Goal: Task Accomplishment & Management: Complete application form

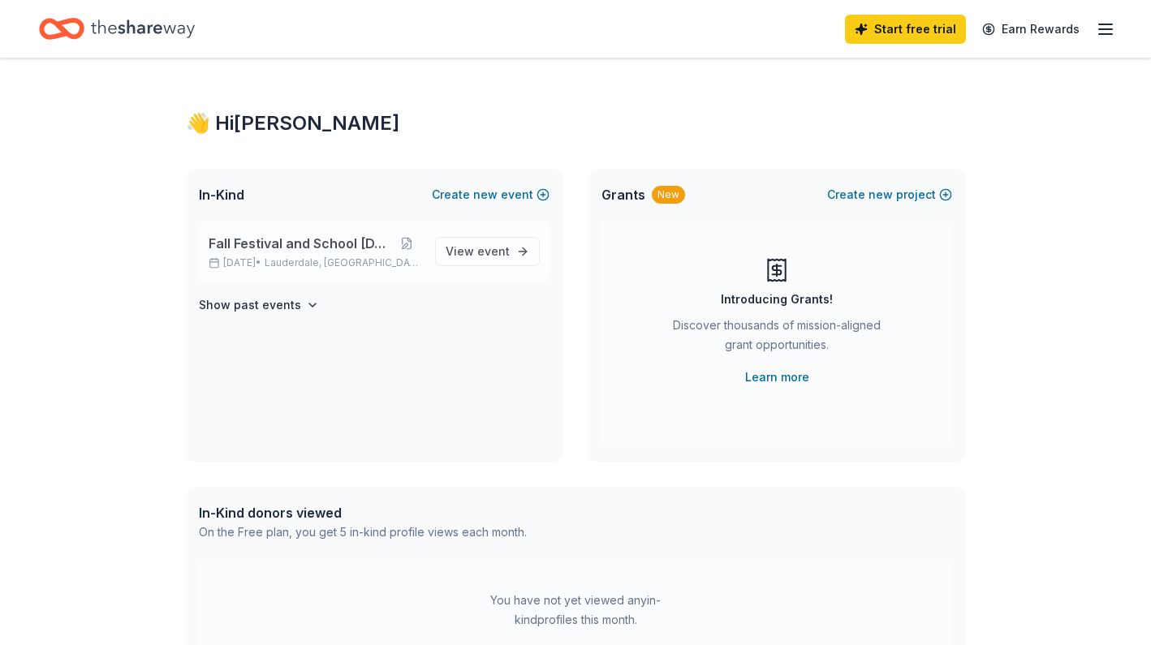
click at [327, 257] on span "Lauderdale, [GEOGRAPHIC_DATA]" at bounding box center [344, 263] width 158 height 13
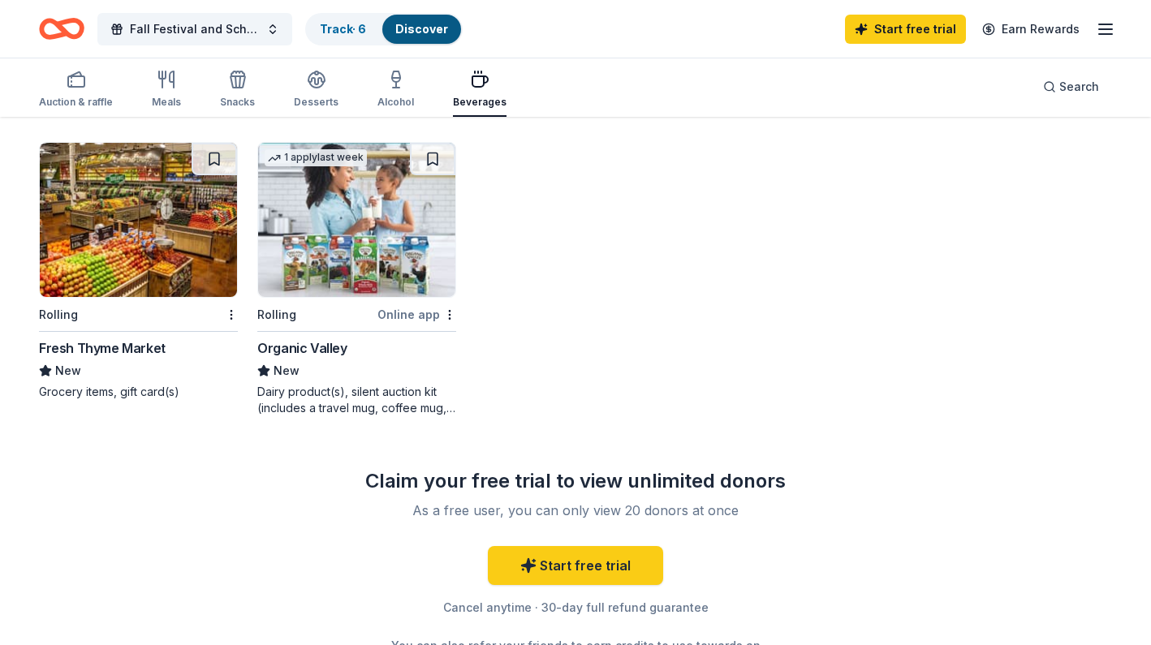
scroll to position [994, 0]
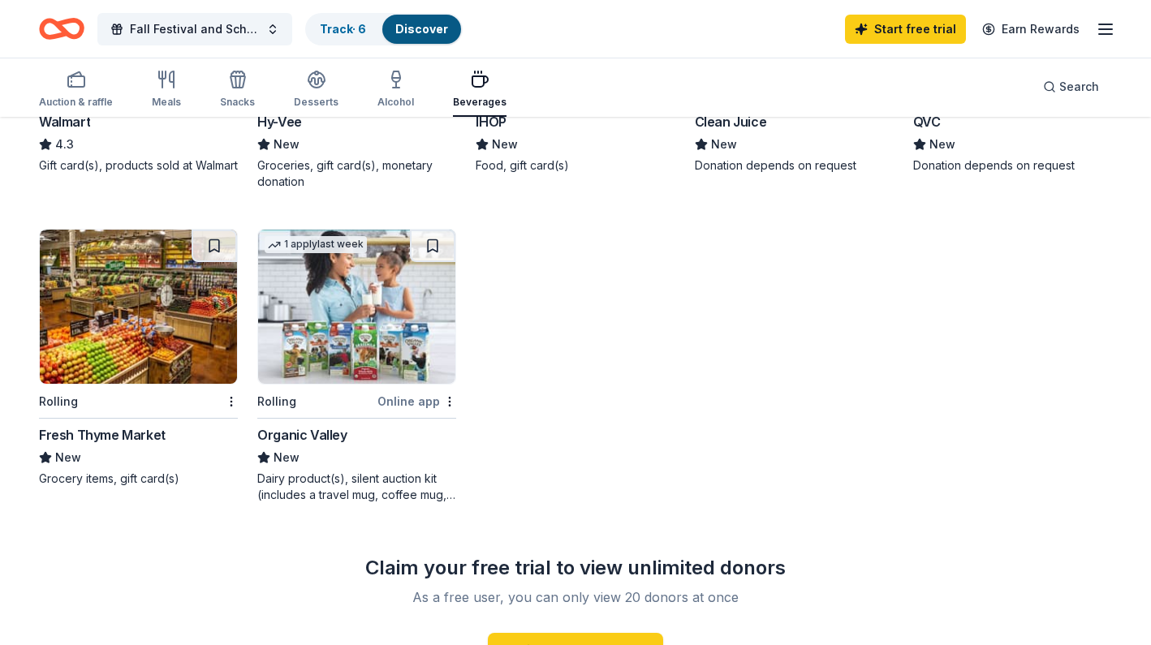
click at [183, 367] on img at bounding box center [138, 307] width 197 height 154
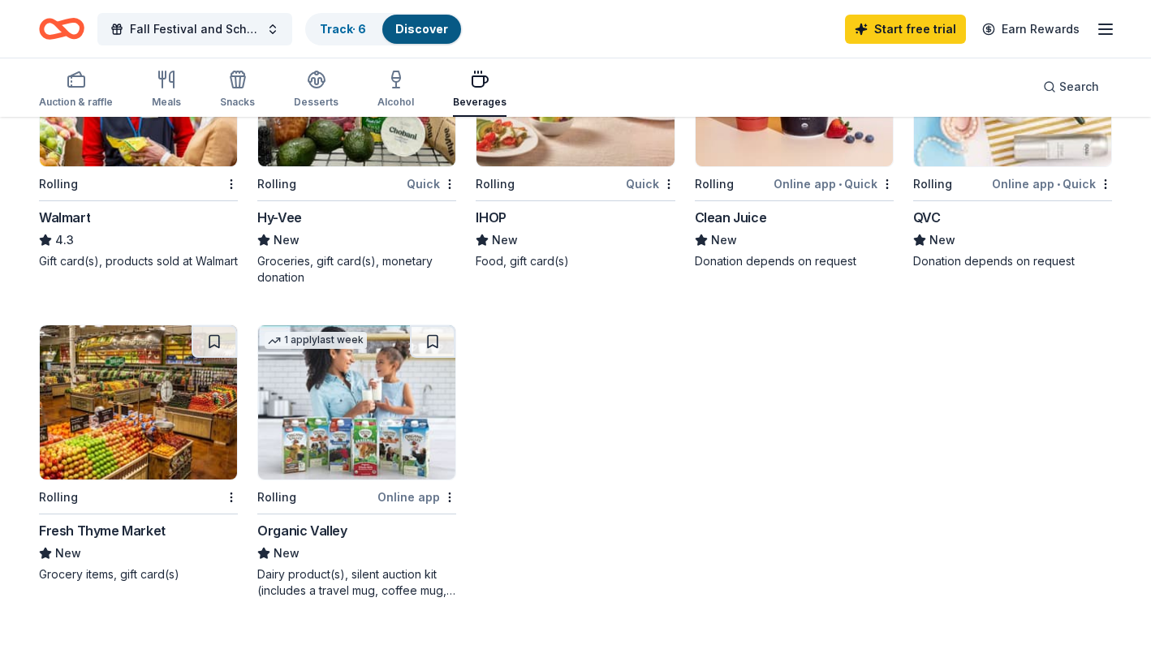
scroll to position [874, 0]
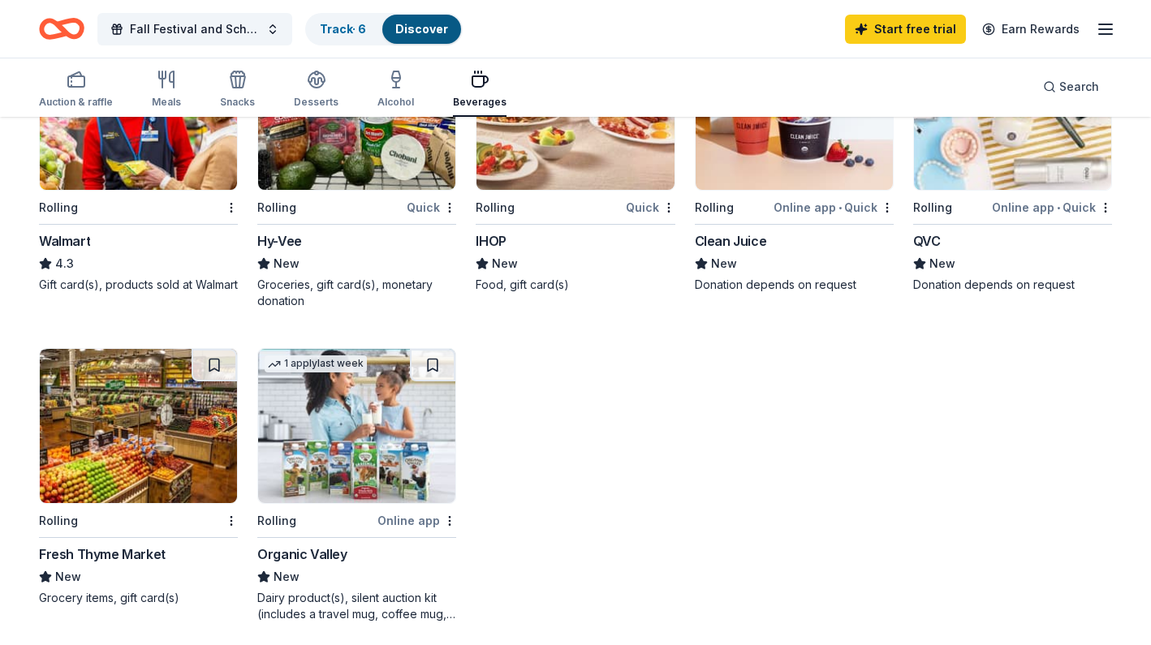
click at [378, 406] on img at bounding box center [356, 426] width 197 height 154
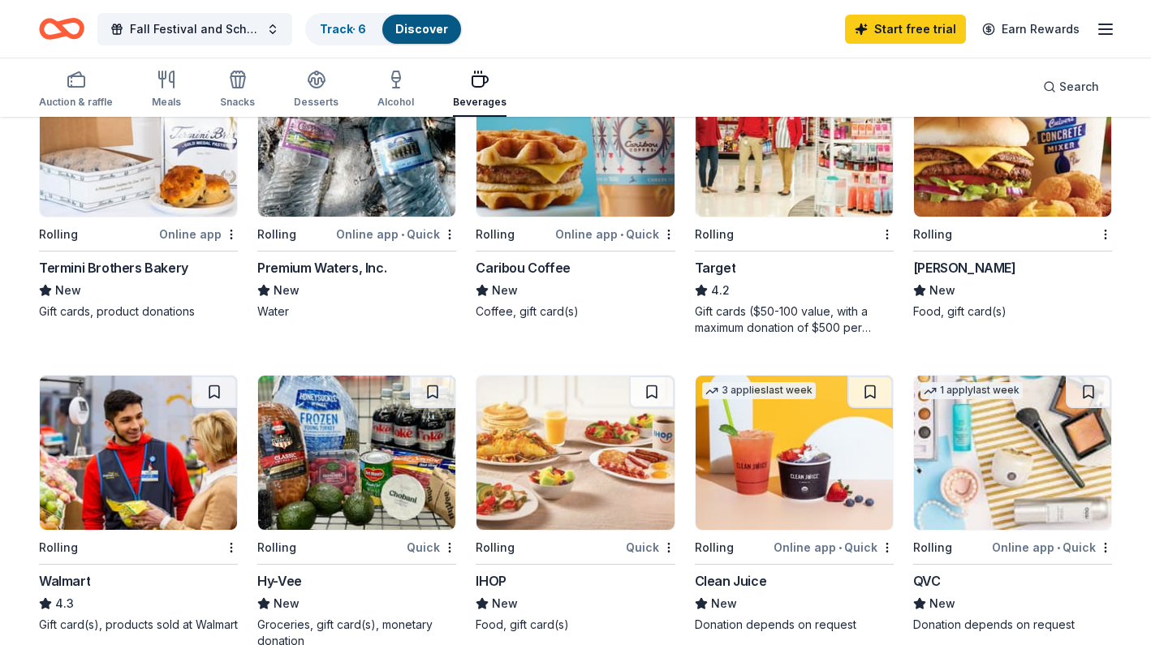
scroll to position [413, 0]
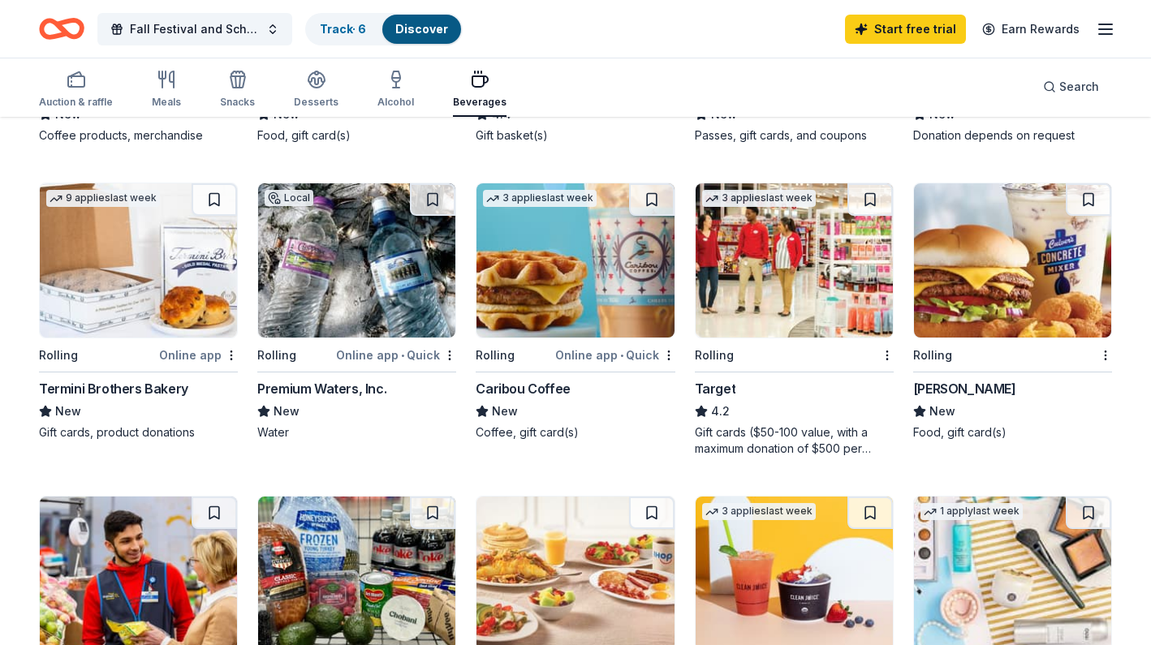
click at [998, 246] on img at bounding box center [1012, 260] width 197 height 154
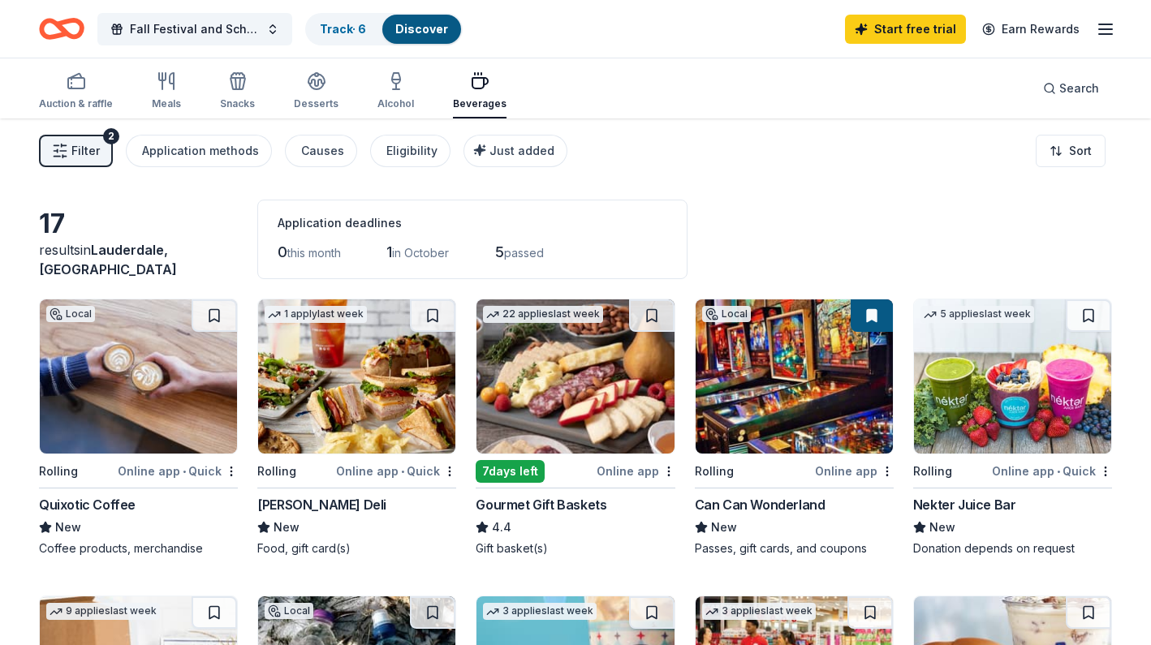
scroll to position [0, 0]
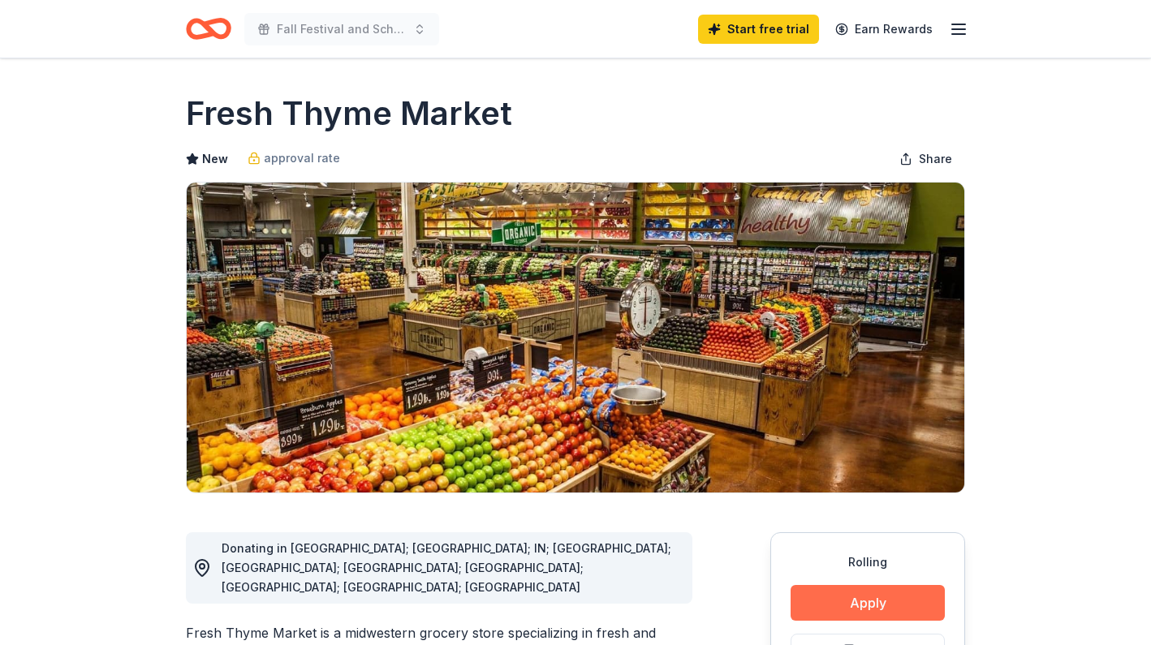
click at [880, 604] on button "Apply" at bounding box center [868, 603] width 154 height 36
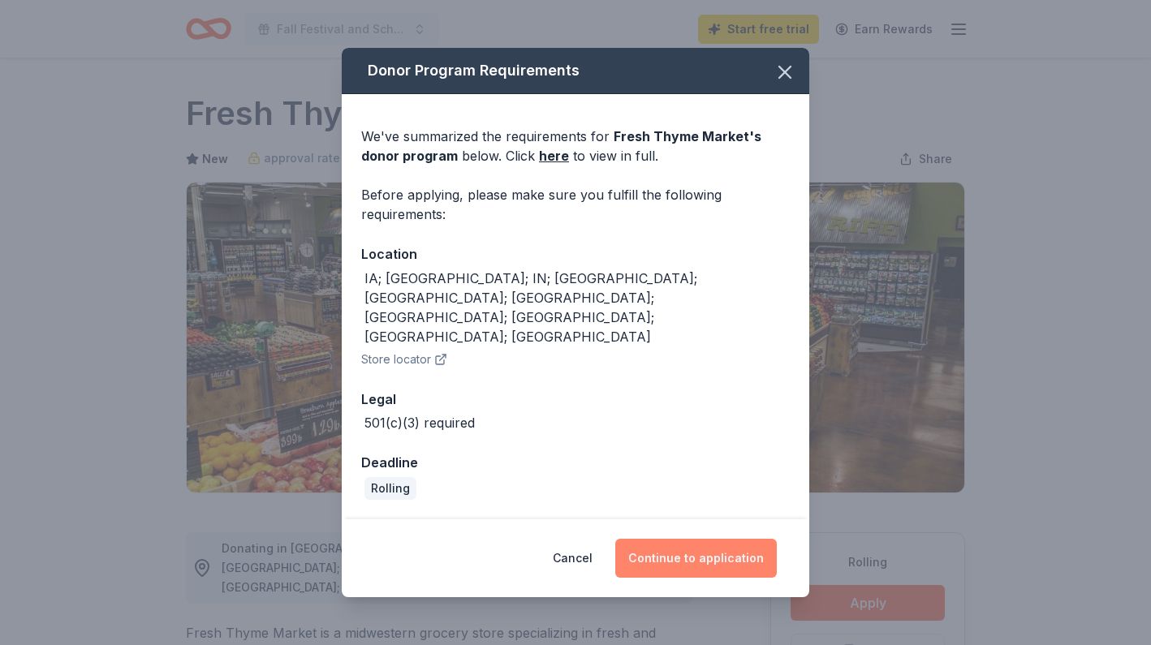
click at [684, 539] on button "Continue to application" at bounding box center [696, 558] width 162 height 39
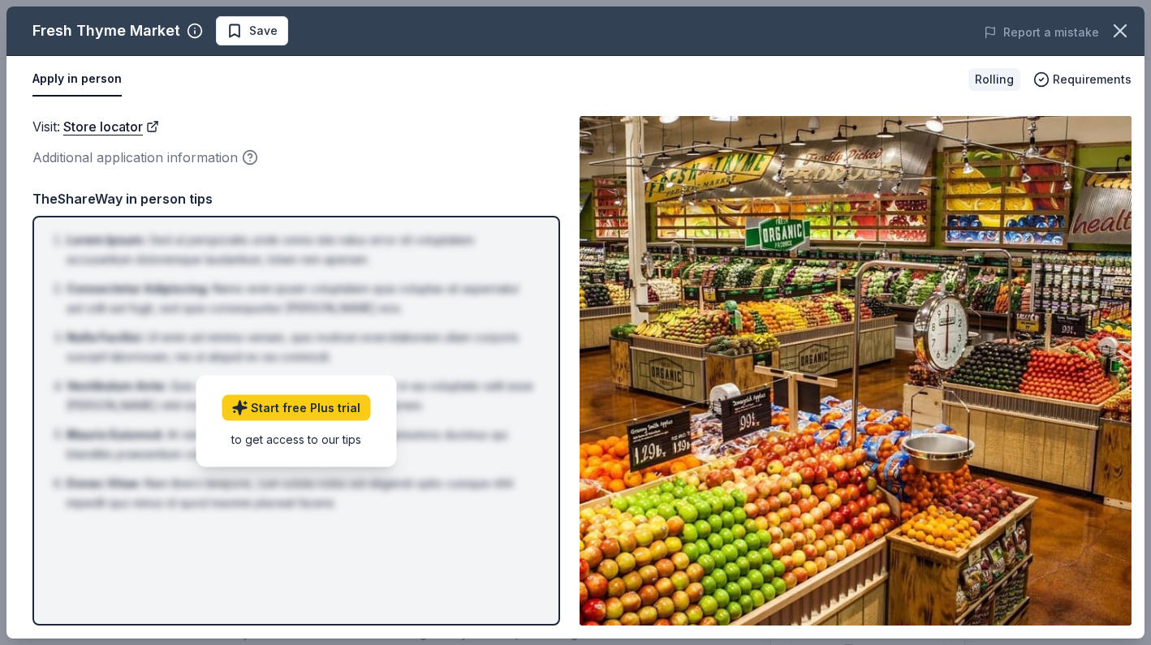
click at [429, 323] on ol "Lorem Ipsum : Sed ut perspiciatis unde omnis iste natus error sit voluptatem ac…" at bounding box center [296, 372] width 499 height 283
drag, startPoint x: 347, startPoint y: 404, endPoint x: 354, endPoint y: 356, distance: 49.1
click at [314, 153] on div "Additional application information" at bounding box center [296, 157] width 528 height 21
click at [1123, 30] on icon "button" at bounding box center [1120, 30] width 23 height 23
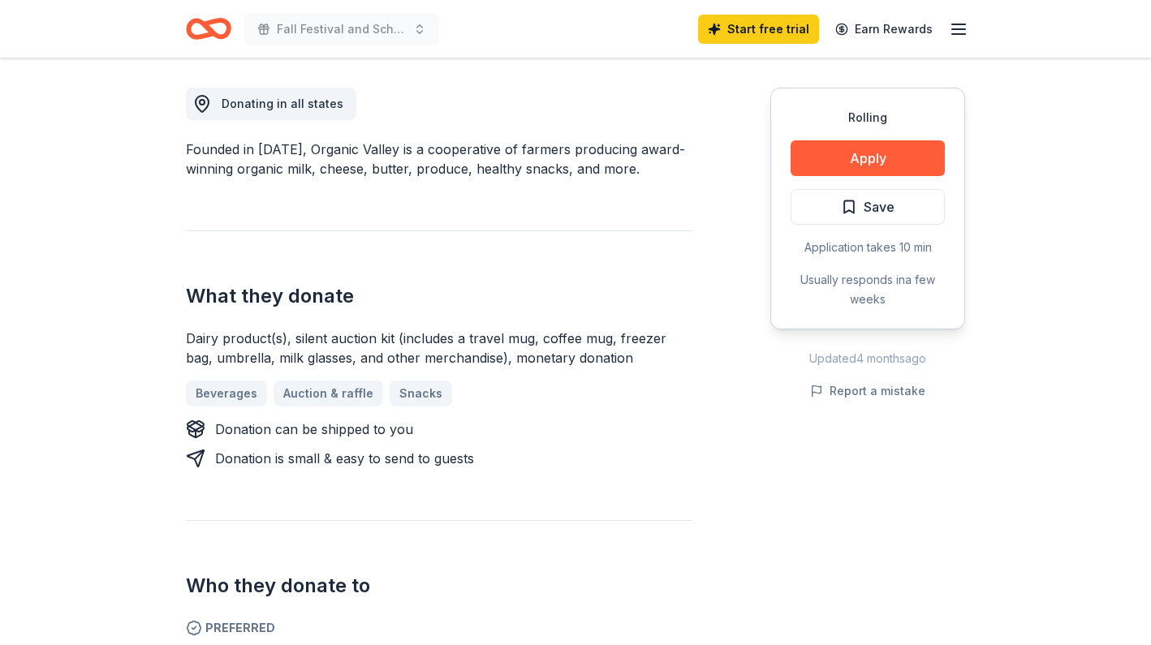
scroll to position [472, 0]
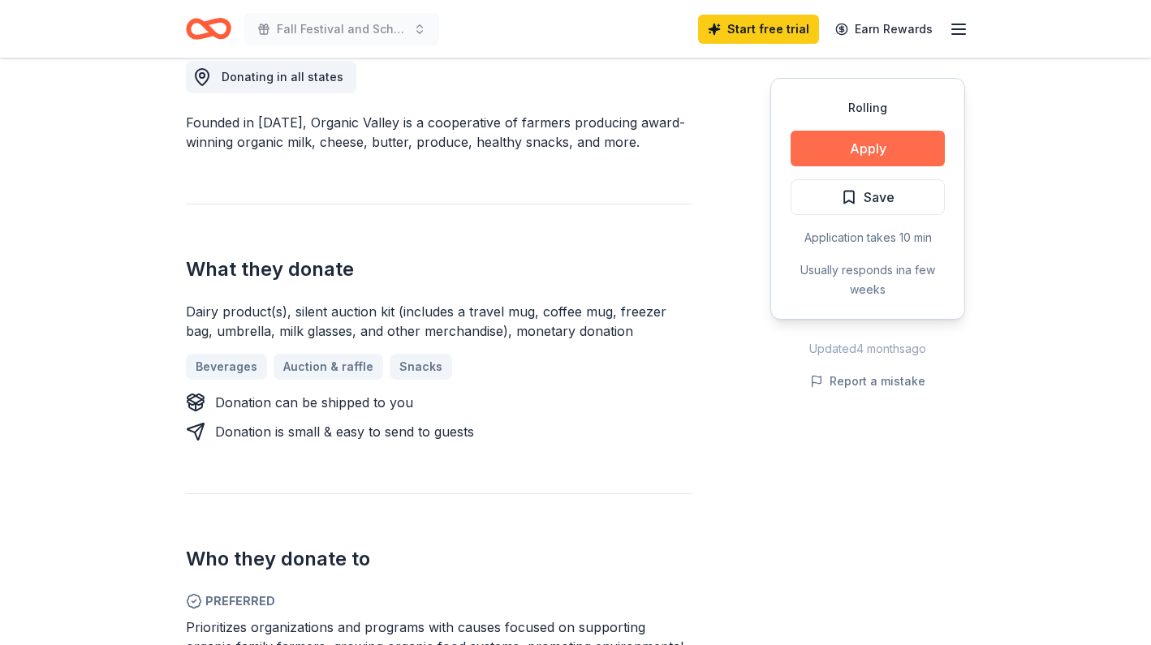
click at [906, 149] on button "Apply" at bounding box center [868, 149] width 154 height 36
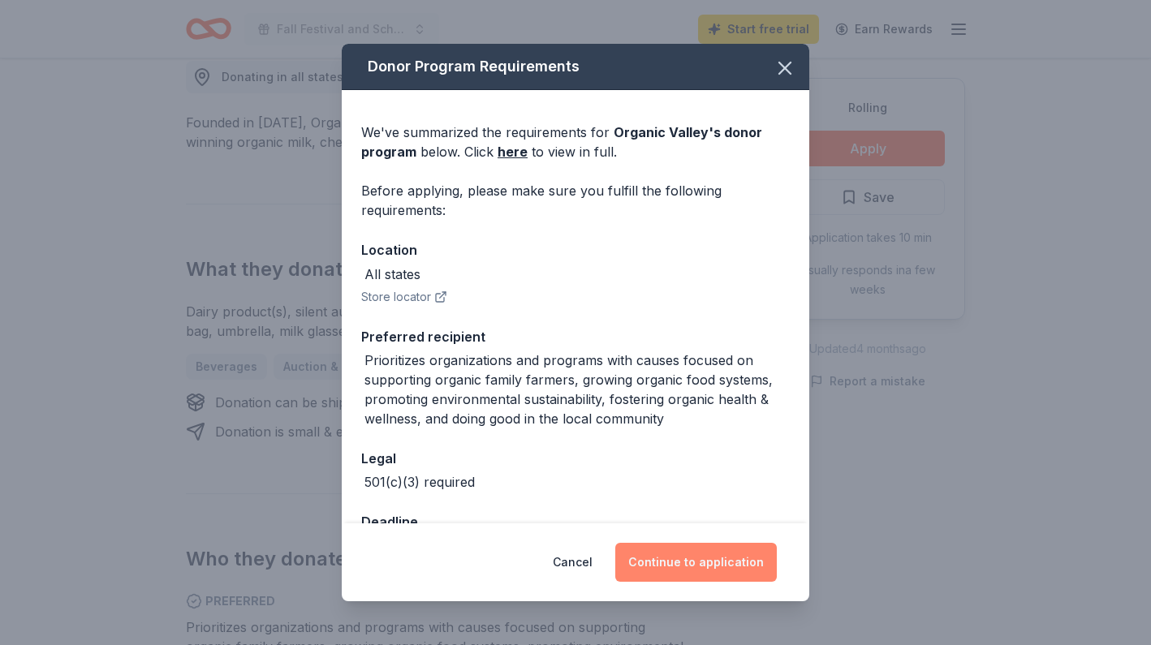
click at [722, 569] on button "Continue to application" at bounding box center [696, 562] width 162 height 39
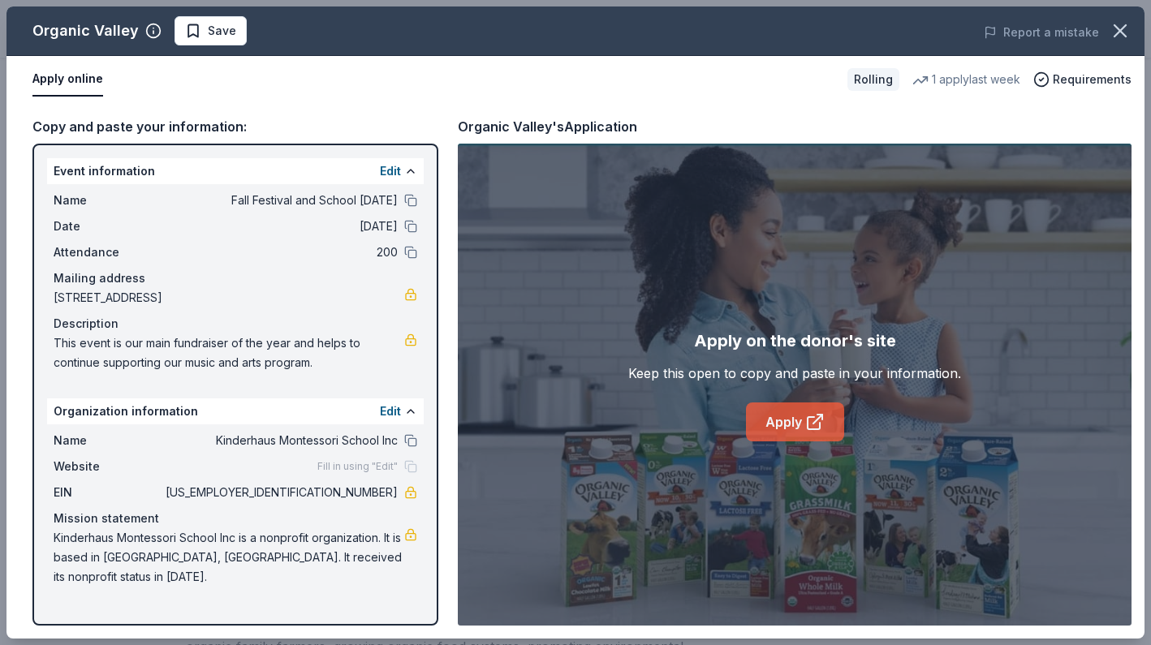
click at [783, 421] on link "Apply" at bounding box center [795, 422] width 98 height 39
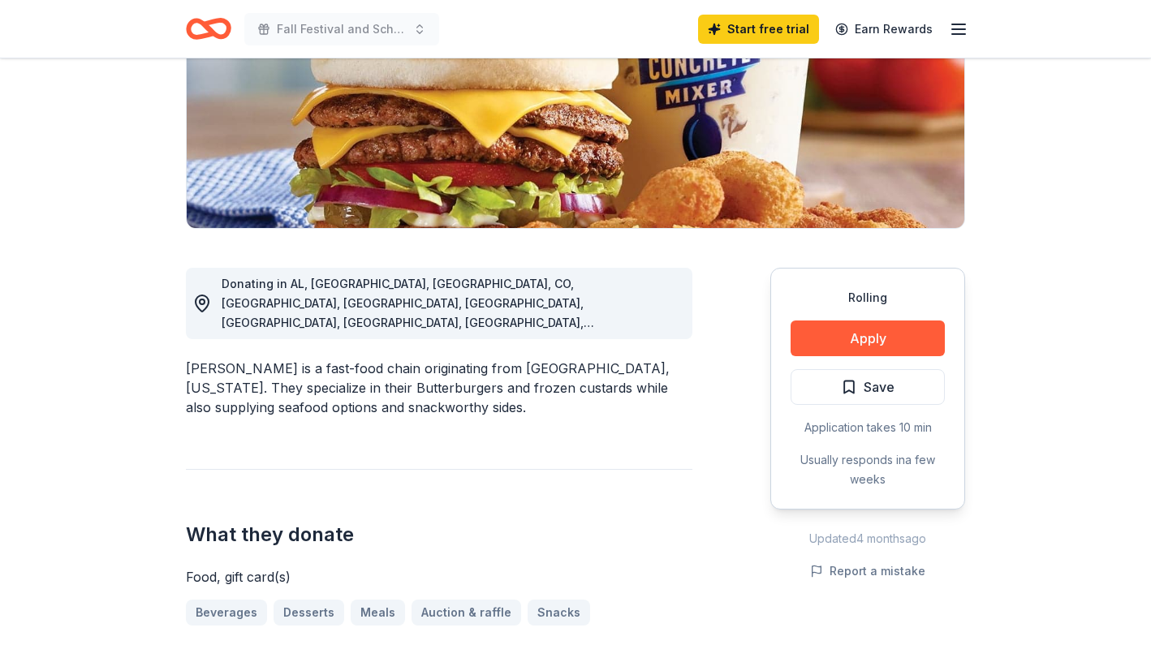
scroll to position [296, 0]
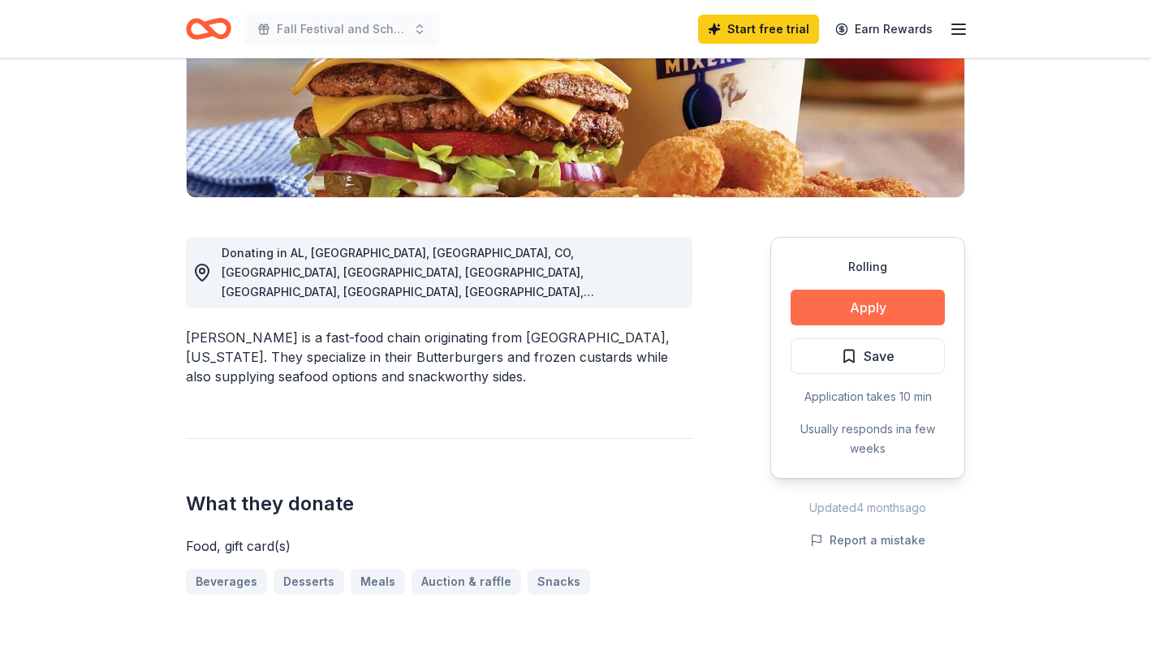
click at [875, 299] on button "Apply" at bounding box center [868, 308] width 154 height 36
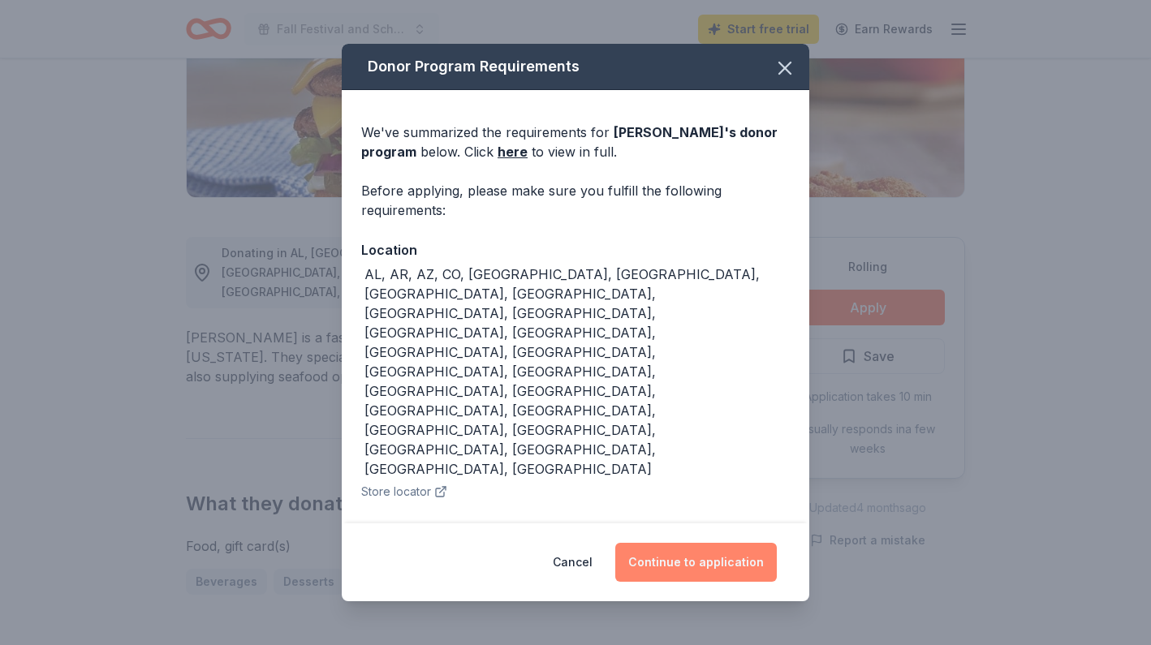
click at [670, 556] on button "Continue to application" at bounding box center [696, 562] width 162 height 39
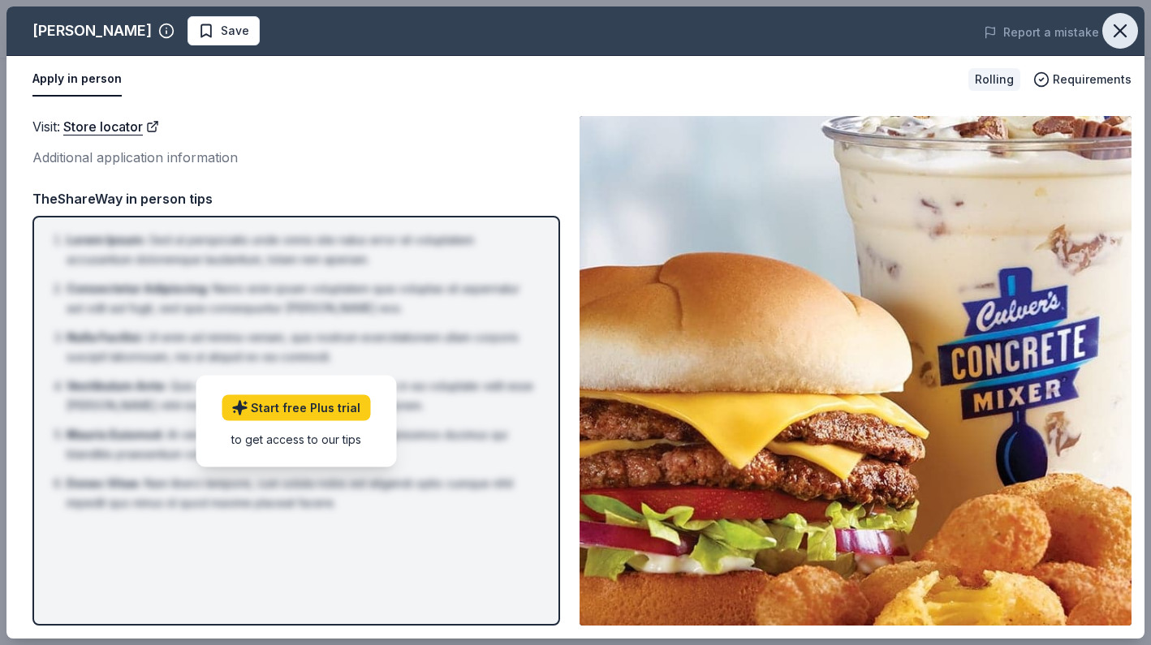
click at [1119, 24] on icon "button" at bounding box center [1120, 30] width 23 height 23
